Goal: Task Accomplishment & Management: Use online tool/utility

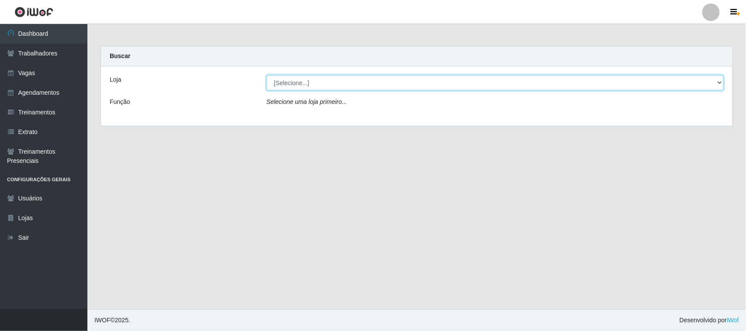
click at [354, 83] on select "[Selecione...] Nordestão - [GEOGRAPHIC_DATA]" at bounding box center [494, 82] width 457 height 15
select select "420"
click at [266, 75] on select "[Selecione...] Nordestão - [GEOGRAPHIC_DATA]" at bounding box center [494, 82] width 457 height 15
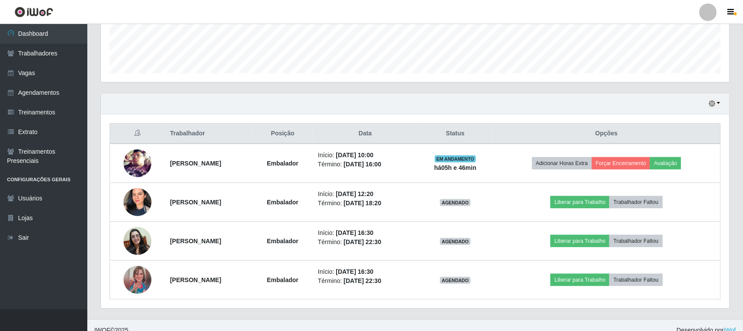
scroll to position [250, 0]
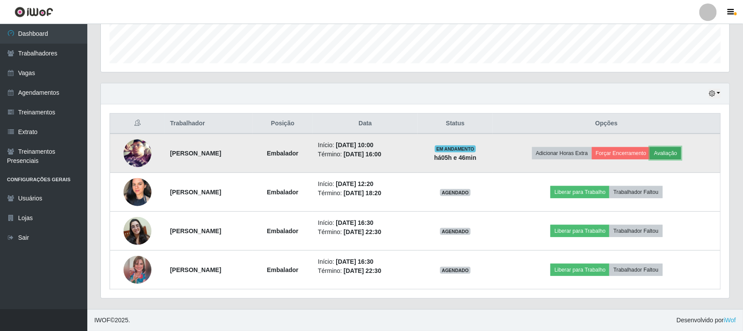
click at [681, 154] on button "Avaliação" at bounding box center [665, 153] width 31 height 12
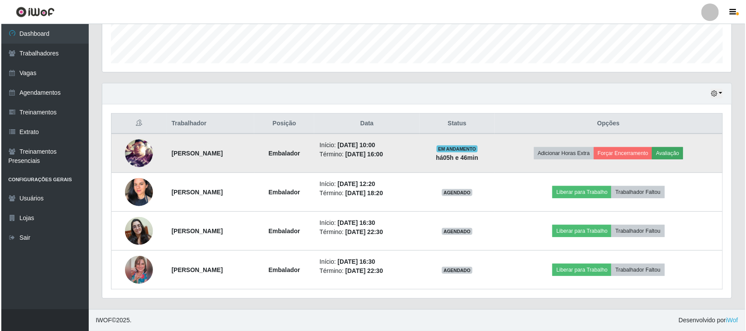
scroll to position [182, 623]
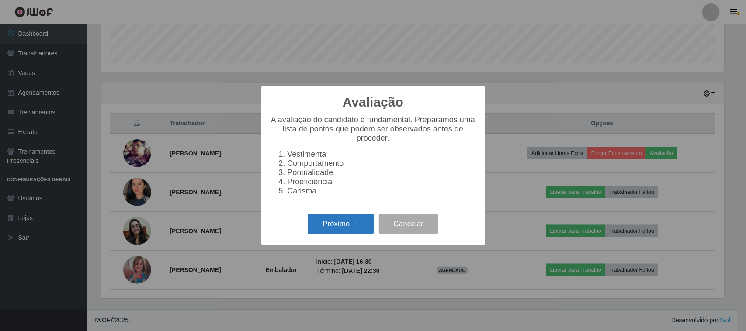
click at [335, 230] on button "Próximo →" at bounding box center [341, 224] width 66 height 21
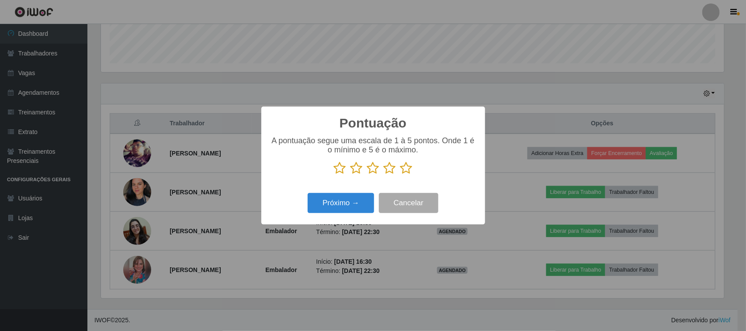
click at [404, 173] on icon at bounding box center [406, 168] width 12 height 13
click at [400, 175] on input "radio" at bounding box center [400, 175] width 0 height 0
click at [329, 207] on button "Próximo →" at bounding box center [341, 203] width 66 height 21
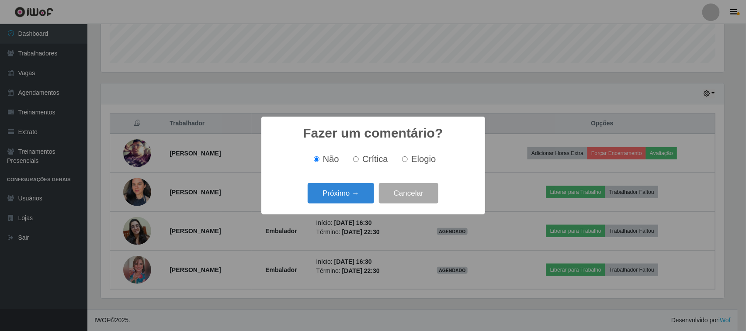
click at [409, 159] on label "Elogio" at bounding box center [416, 159] width 37 height 10
click at [408, 159] on input "Elogio" at bounding box center [405, 159] width 6 height 6
radio input "true"
click at [353, 188] on button "Próximo →" at bounding box center [341, 193] width 66 height 21
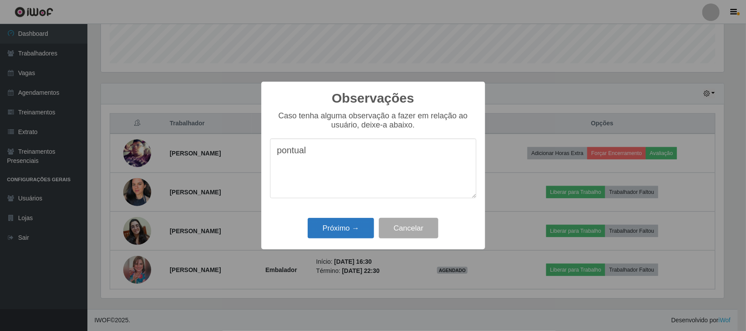
type textarea "pontual"
click at [345, 228] on button "Próximo →" at bounding box center [341, 228] width 66 height 21
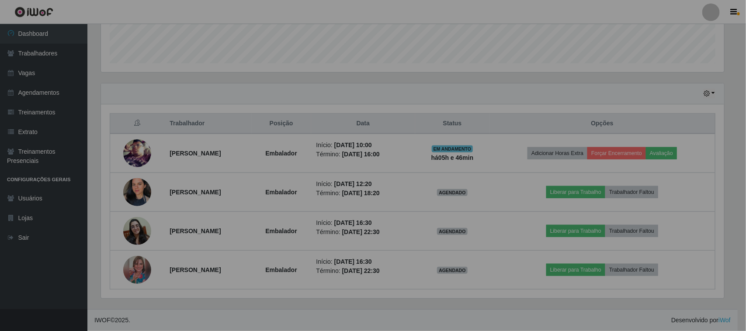
scroll to position [182, 629]
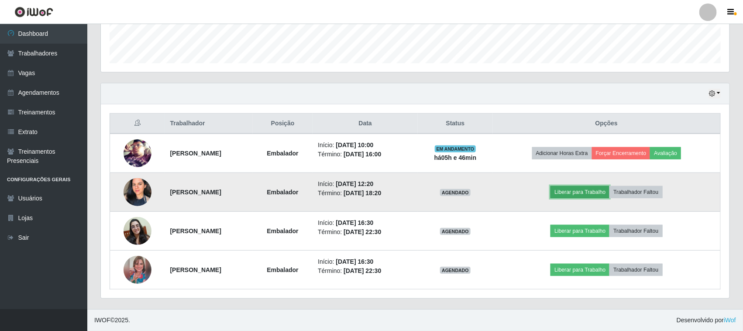
click at [595, 192] on button "Liberar para Trabalho" at bounding box center [580, 192] width 59 height 12
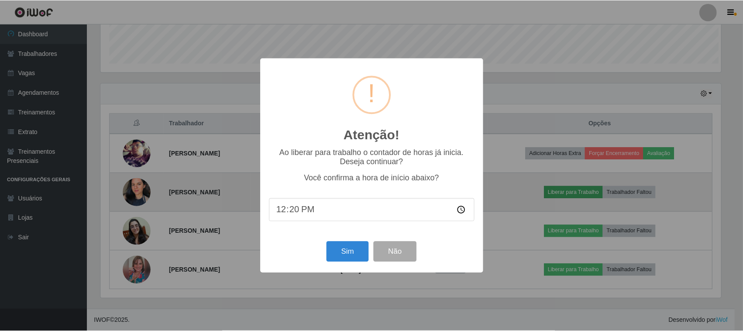
scroll to position [182, 623]
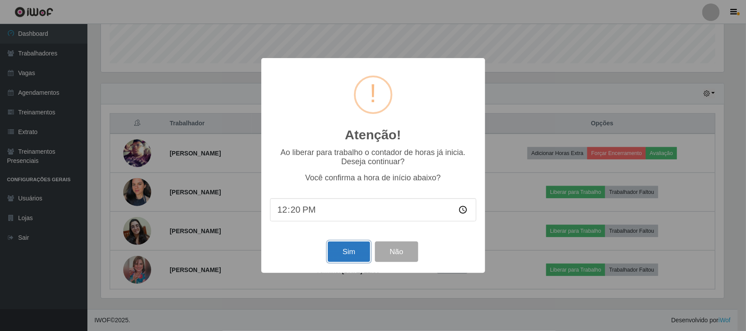
click at [346, 248] on button "Sim" at bounding box center [349, 252] width 42 height 21
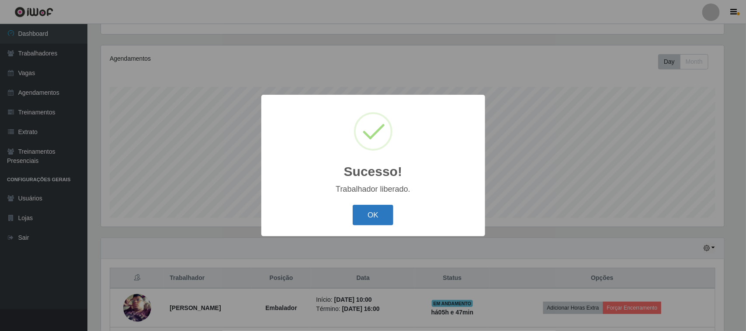
click at [380, 209] on button "OK" at bounding box center [373, 215] width 41 height 21
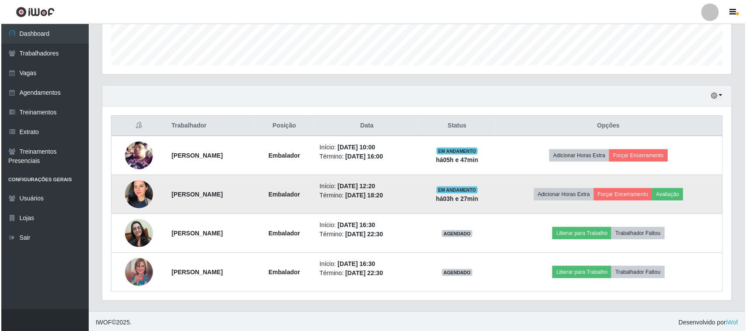
scroll to position [250, 0]
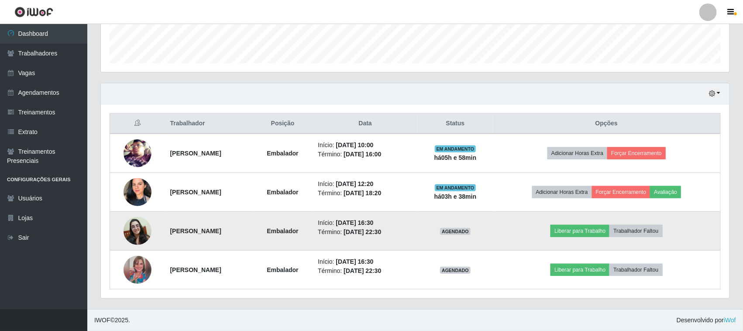
click at [124, 226] on img at bounding box center [138, 231] width 28 height 28
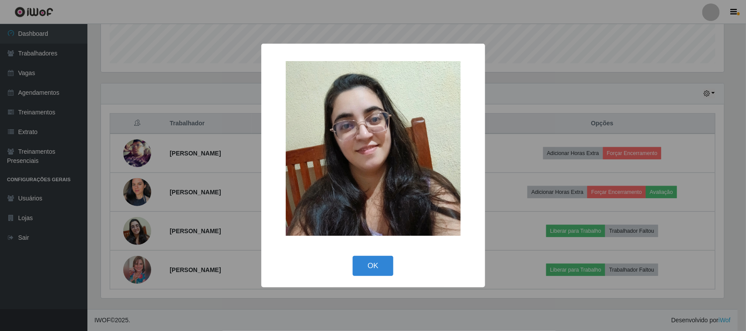
click at [152, 287] on div "× OK Cancel" at bounding box center [373, 165] width 746 height 331
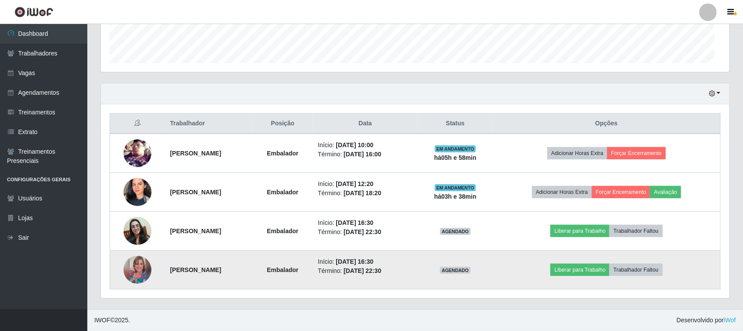
scroll to position [182, 629]
click at [140, 274] on img at bounding box center [138, 270] width 28 height 28
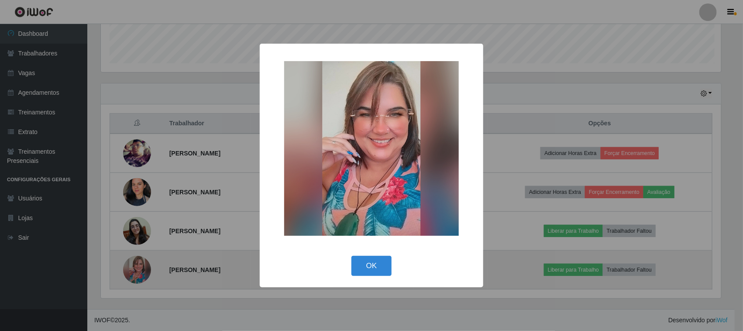
scroll to position [182, 623]
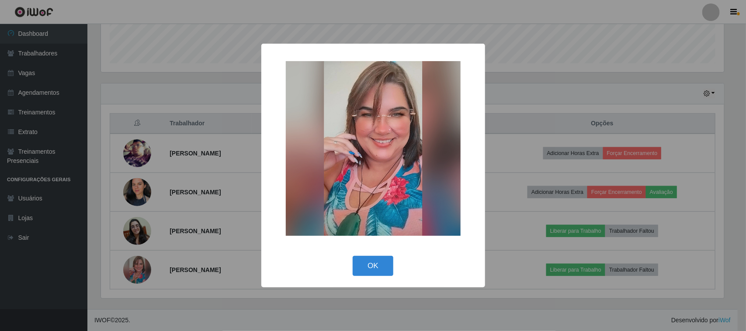
click at [374, 267] on button "OK" at bounding box center [373, 266] width 41 height 21
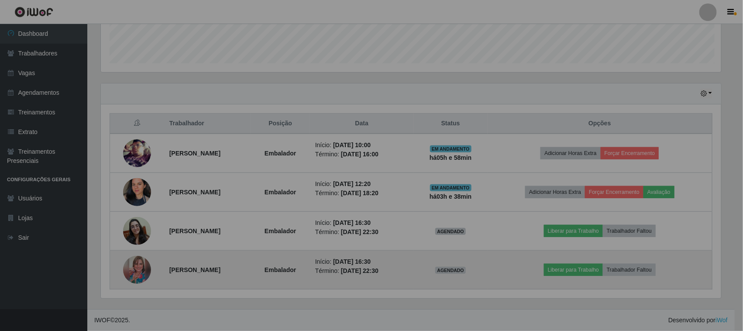
scroll to position [182, 629]
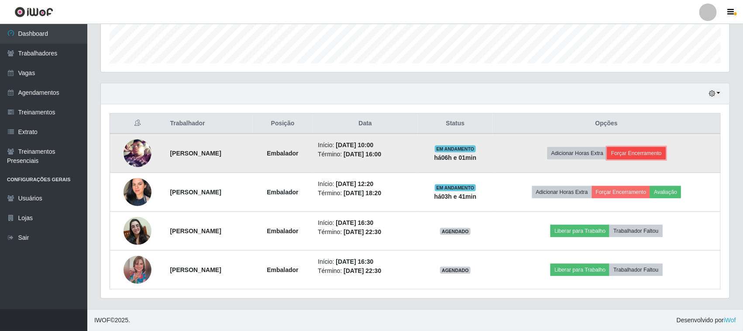
click at [656, 156] on button "Forçar Encerramento" at bounding box center [637, 153] width 59 height 12
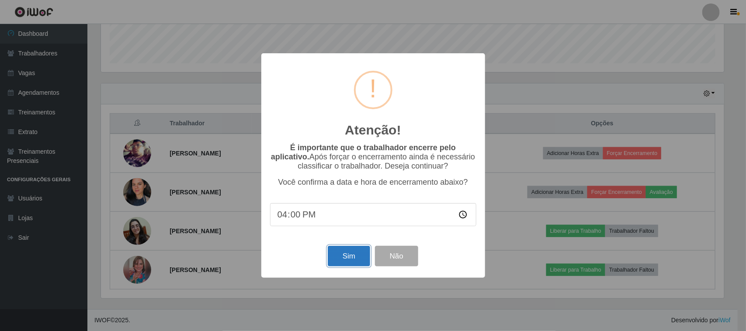
click at [339, 259] on button "Sim" at bounding box center [349, 256] width 42 height 21
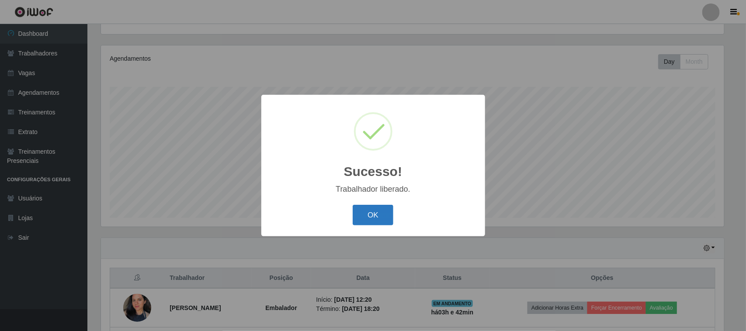
click at [376, 207] on button "OK" at bounding box center [373, 215] width 41 height 21
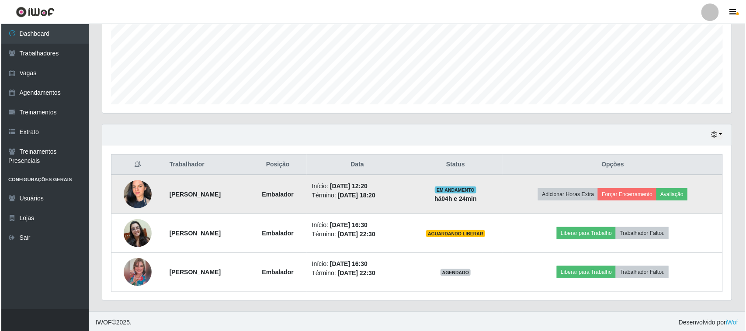
scroll to position [211, 0]
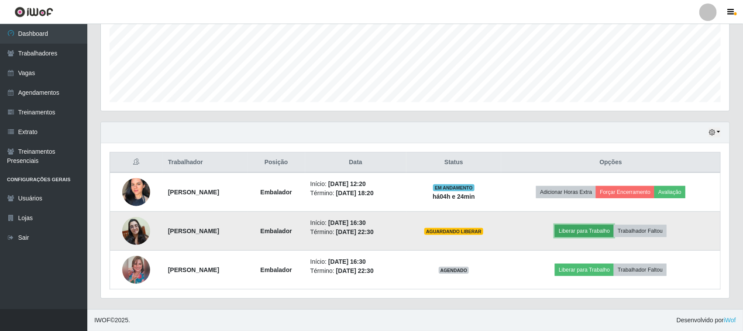
click at [593, 228] on button "Liberar para Trabalho" at bounding box center [584, 231] width 59 height 12
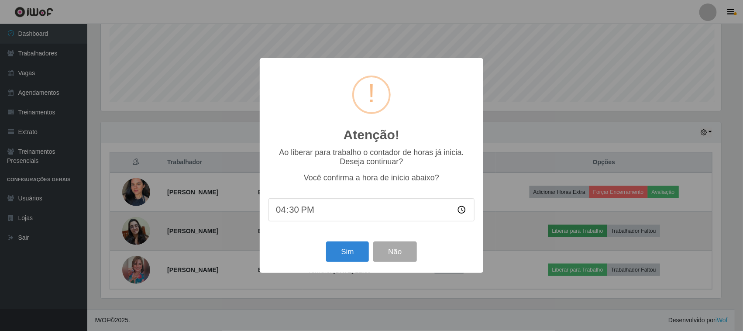
scroll to position [182, 623]
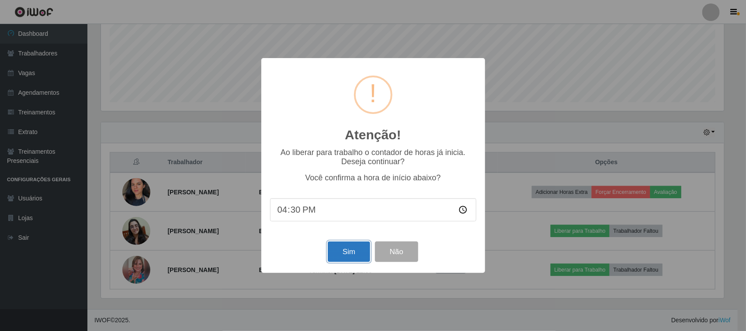
click at [343, 252] on button "Sim" at bounding box center [349, 252] width 42 height 21
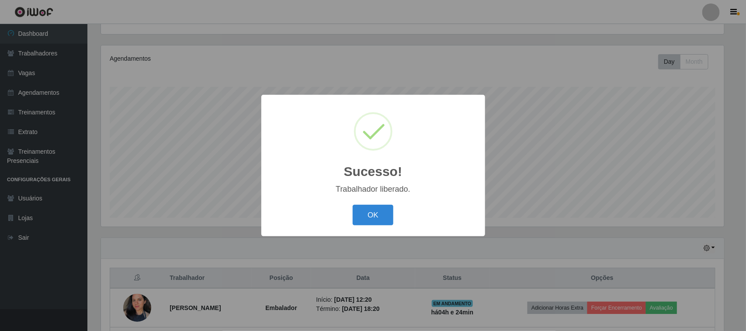
click at [372, 203] on div "OK Cancel" at bounding box center [373, 215] width 206 height 25
click at [377, 222] on button "OK" at bounding box center [373, 215] width 41 height 21
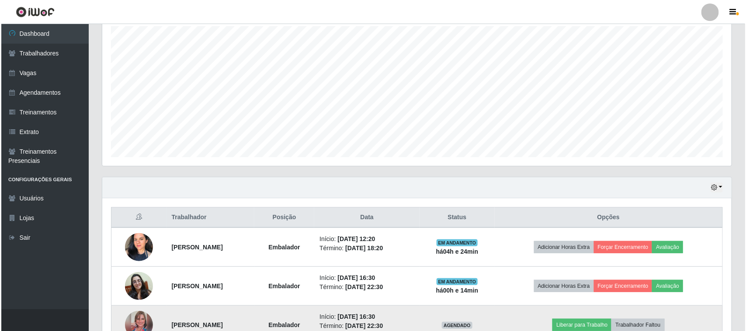
scroll to position [211, 0]
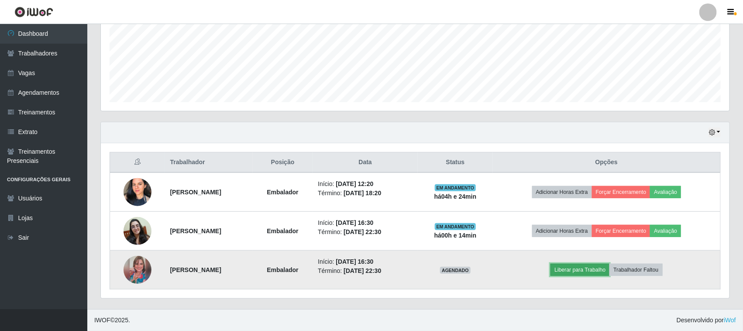
click at [582, 267] on button "Liberar para Trabalho" at bounding box center [580, 270] width 59 height 12
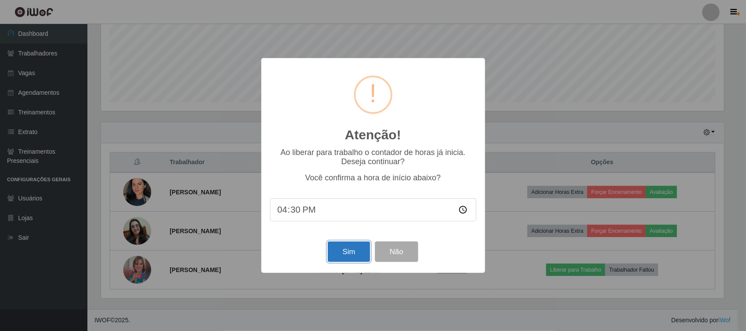
click at [363, 249] on button "Sim" at bounding box center [349, 252] width 42 height 21
